Goal: Information Seeking & Learning: Learn about a topic

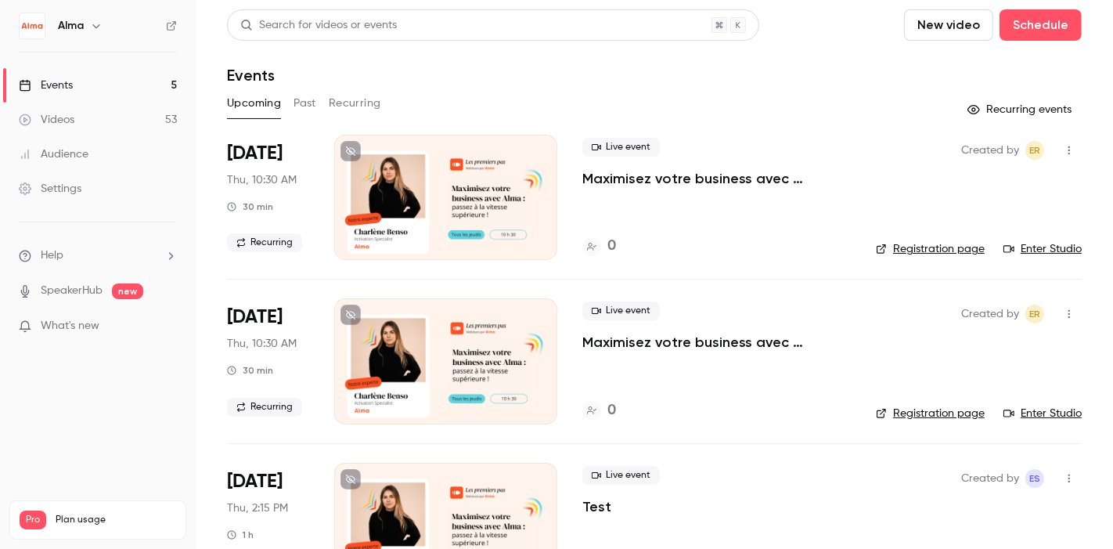
click at [308, 105] on button "Past" at bounding box center [304, 103] width 23 height 25
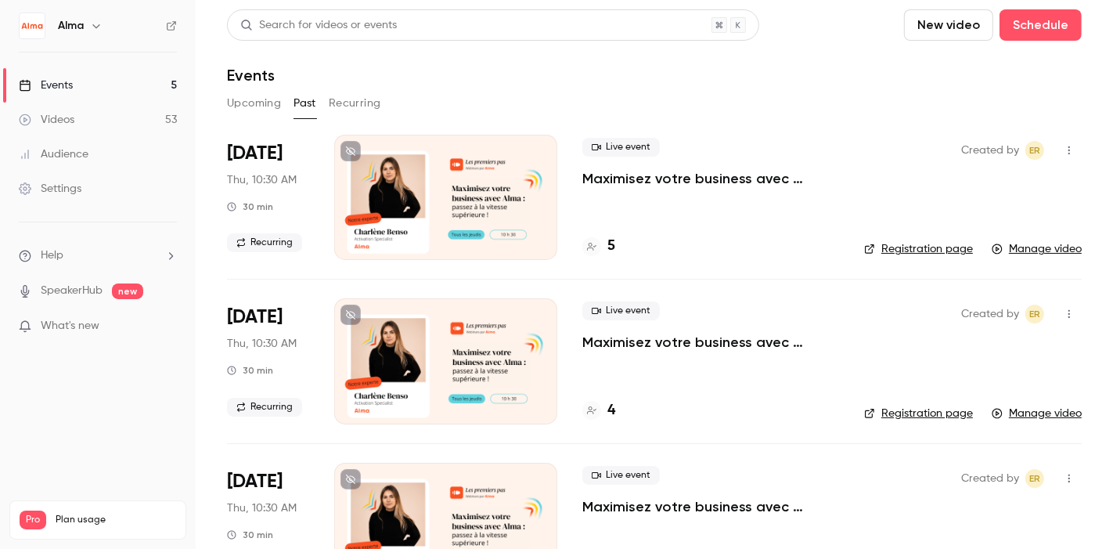
click at [693, 232] on div "Live event Maximisez votre business avec [PERSON_NAME] : passez à la vitesse su…" at bounding box center [710, 197] width 257 height 125
click at [735, 176] on p "Maximisez votre business avec [PERSON_NAME] : passez à la vitesse supérieure !" at bounding box center [710, 178] width 257 height 19
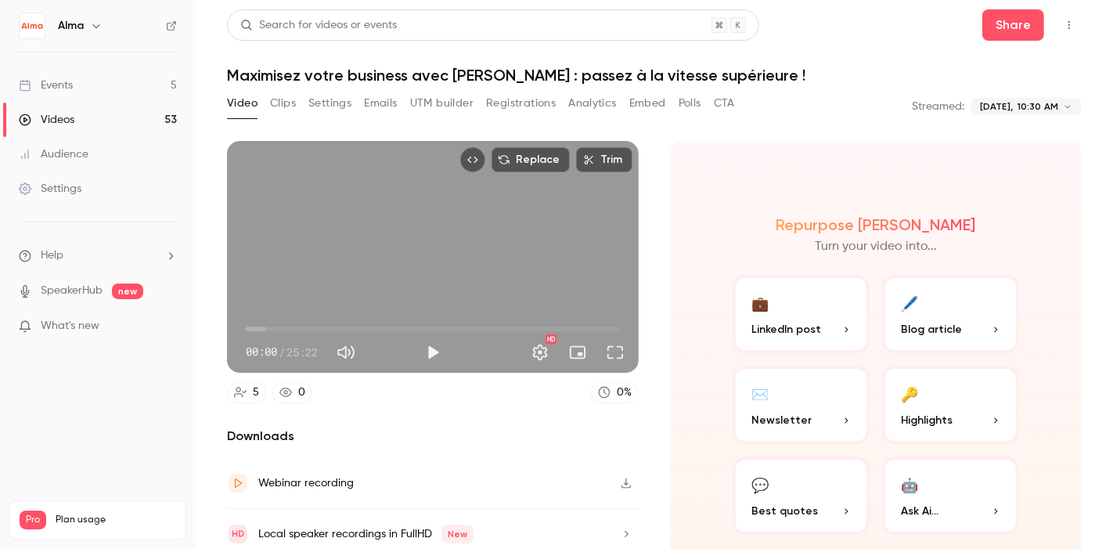
click at [600, 106] on button "Analytics" at bounding box center [592, 103] width 49 height 25
